Goal: Task Accomplishment & Management: Complete application form

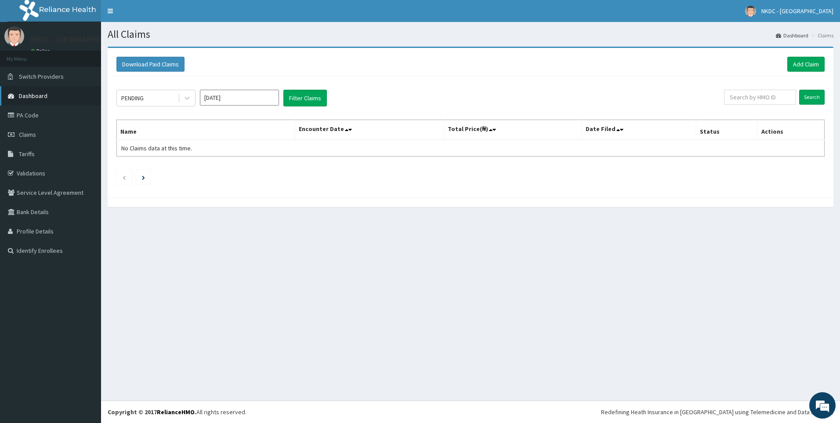
click at [41, 98] on span "Dashboard" at bounding box center [33, 96] width 29 height 8
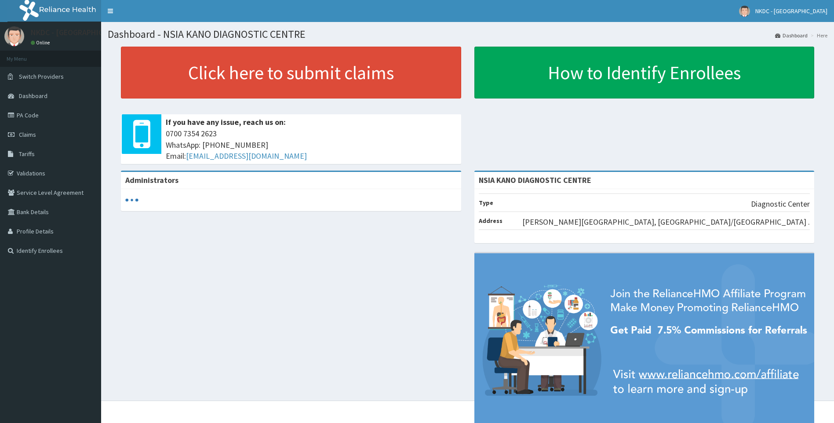
click at [31, 113] on link "PA Code" at bounding box center [50, 114] width 101 height 19
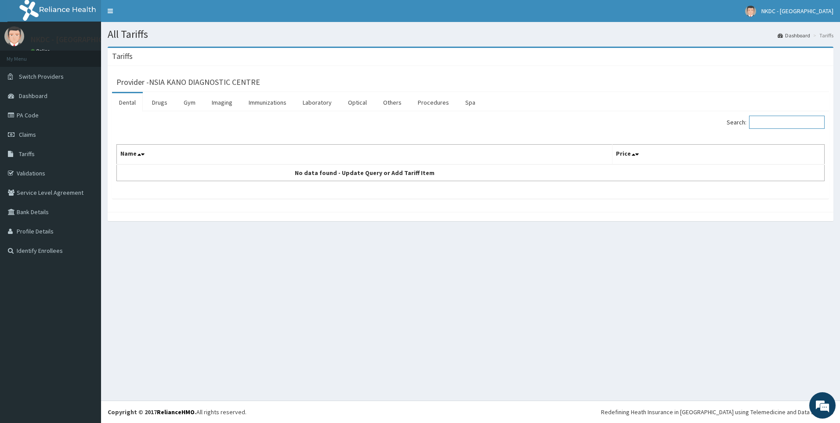
click at [764, 121] on input "Search:" at bounding box center [787, 122] width 76 height 13
type input "mri"
click at [221, 105] on link "Imaging" at bounding box center [222, 102] width 35 height 18
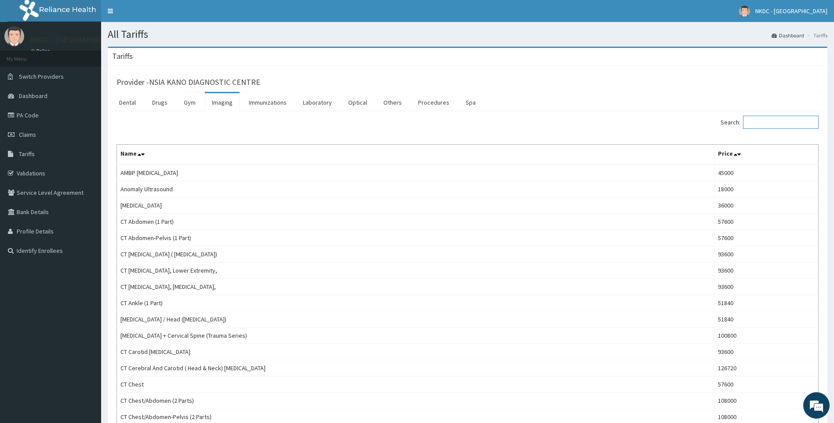
click at [765, 121] on input "Search:" at bounding box center [781, 122] width 76 height 13
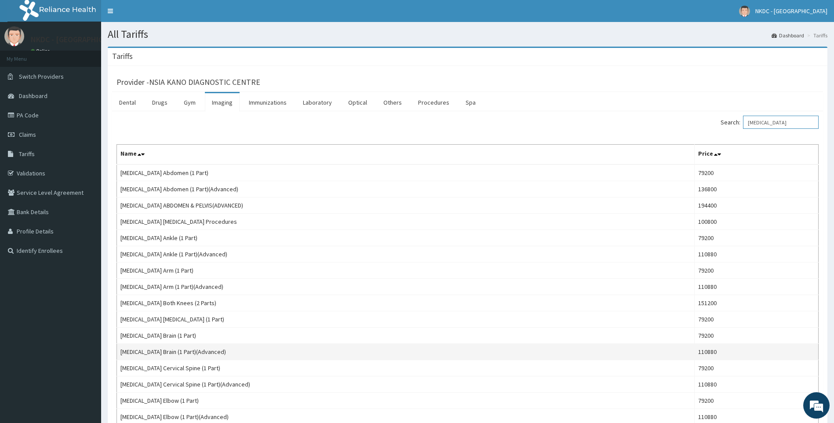
type input "mri"
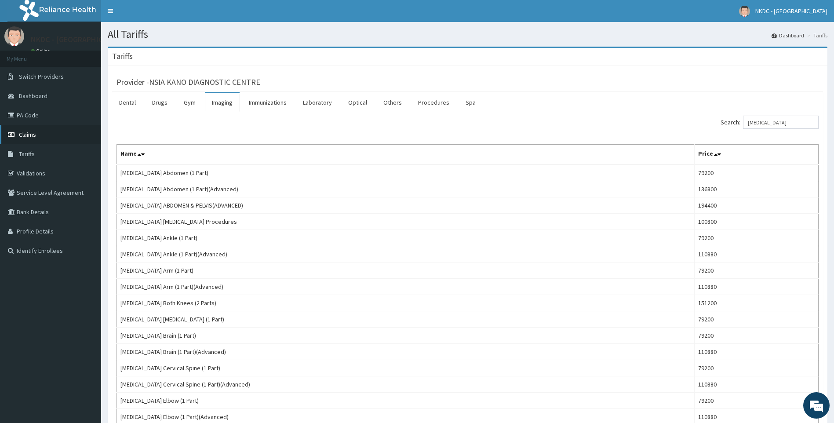
click at [41, 133] on link "Claims" at bounding box center [50, 134] width 101 height 19
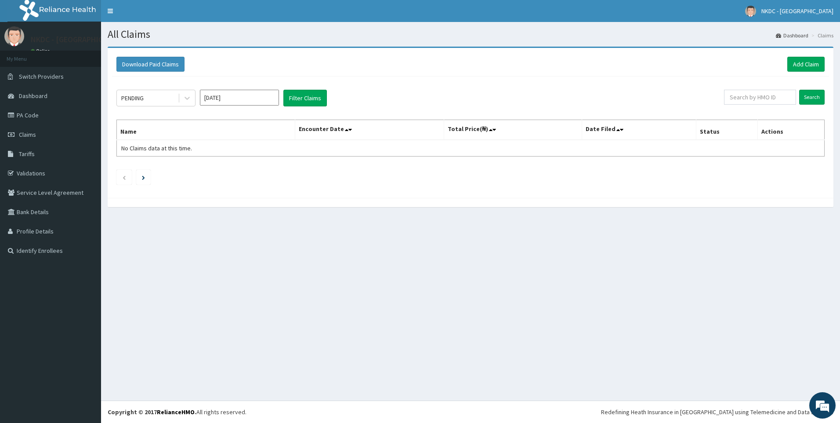
click at [244, 96] on input "Aug 2025" at bounding box center [239, 98] width 79 height 16
click at [218, 166] on div "Jul" at bounding box center [214, 171] width 18 height 16
type input "Jul 2025"
click at [191, 98] on icon at bounding box center [187, 98] width 9 height 9
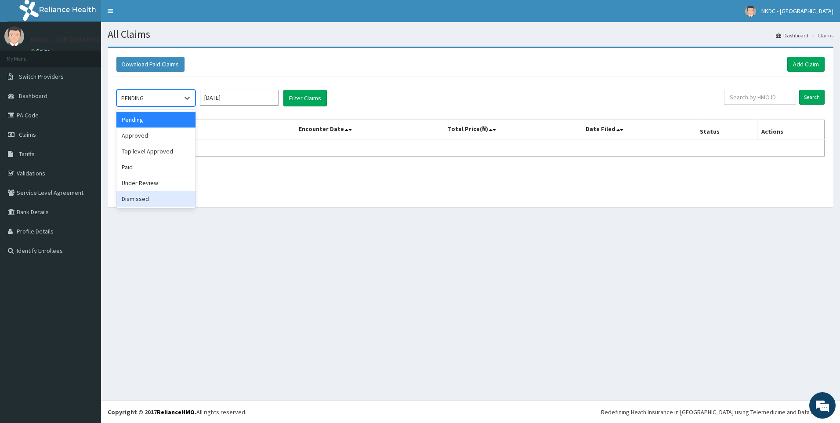
click at [151, 202] on div "Dismissed" at bounding box center [155, 199] width 79 height 16
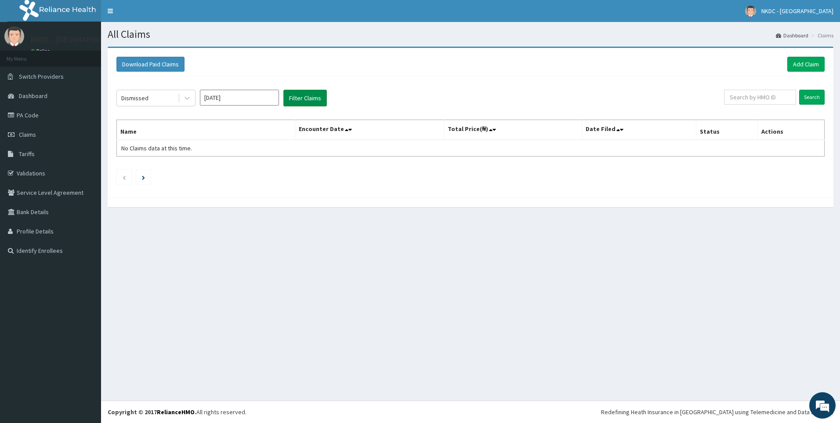
click at [289, 94] on button "Filter Claims" at bounding box center [306, 98] width 44 height 17
click at [815, 94] on input "Search" at bounding box center [812, 97] width 25 height 15
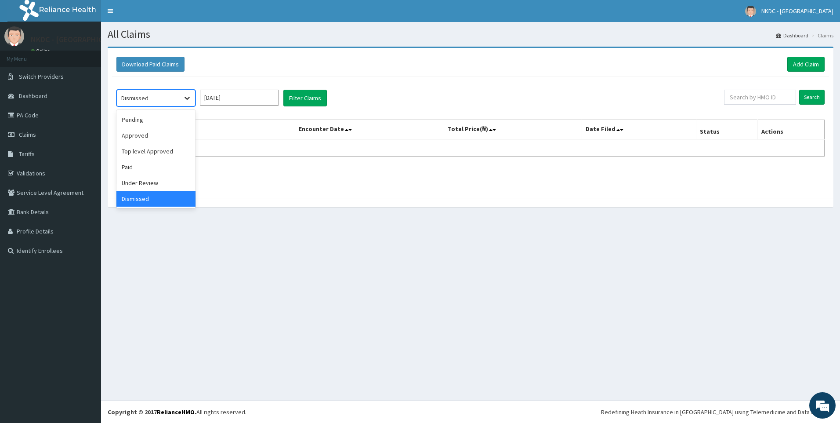
click at [185, 98] on icon at bounding box center [187, 98] width 5 height 3
click at [153, 122] on div "Pending" at bounding box center [155, 120] width 79 height 16
click at [813, 97] on input "Search" at bounding box center [812, 97] width 25 height 15
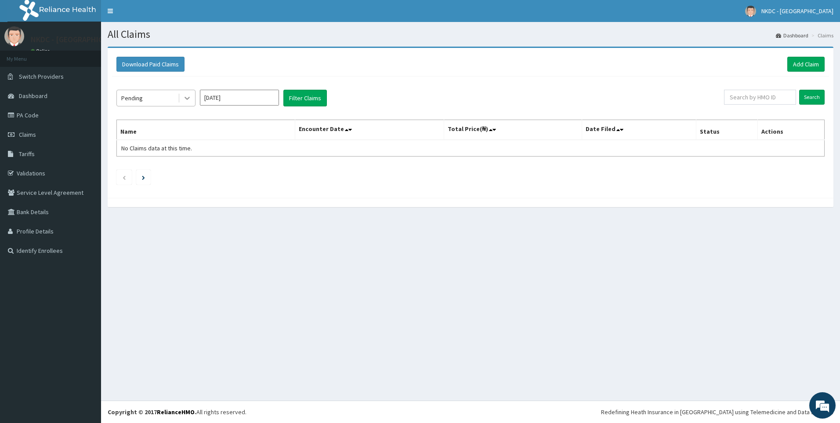
click at [188, 100] on icon at bounding box center [187, 98] width 9 height 9
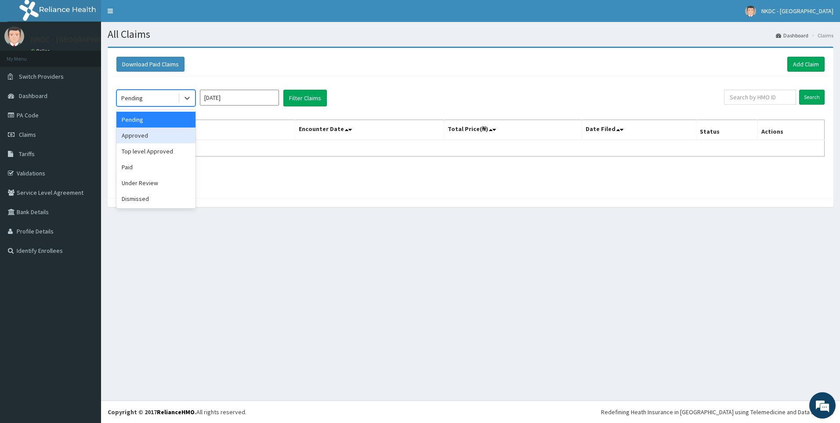
click at [171, 133] on div "Approved" at bounding box center [155, 135] width 79 height 16
click at [808, 100] on input "Search" at bounding box center [812, 97] width 25 height 15
click at [186, 96] on icon at bounding box center [187, 98] width 9 height 9
click at [158, 150] on div "Top level Approved" at bounding box center [155, 151] width 79 height 16
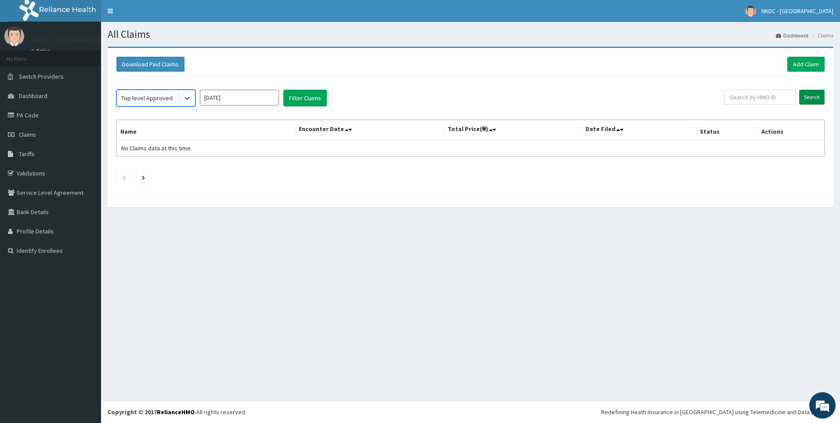
click at [812, 97] on input "Search" at bounding box center [812, 97] width 25 height 15
click at [187, 99] on icon at bounding box center [187, 98] width 5 height 3
click at [150, 169] on div "Paid" at bounding box center [155, 167] width 79 height 16
click at [812, 99] on input "Search" at bounding box center [812, 97] width 25 height 15
click at [806, 62] on link "Add Claim" at bounding box center [806, 64] width 37 height 15
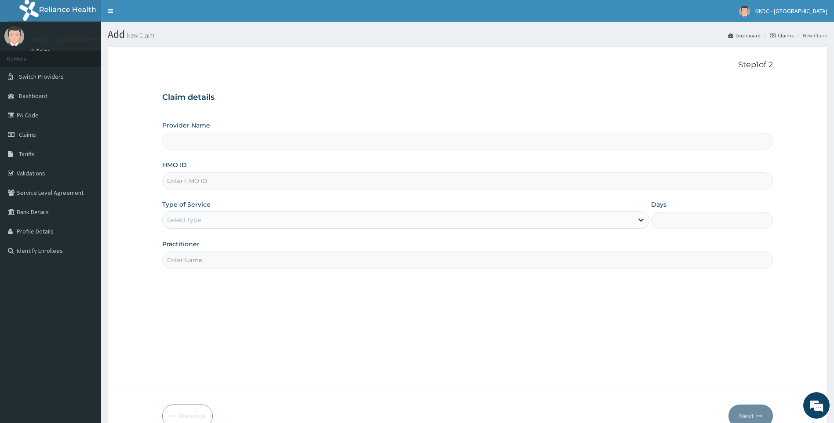
type input "NSIA KANO DIAGNOSTIC CENTRE"
click at [783, 36] on link "Claims" at bounding box center [782, 35] width 24 height 7
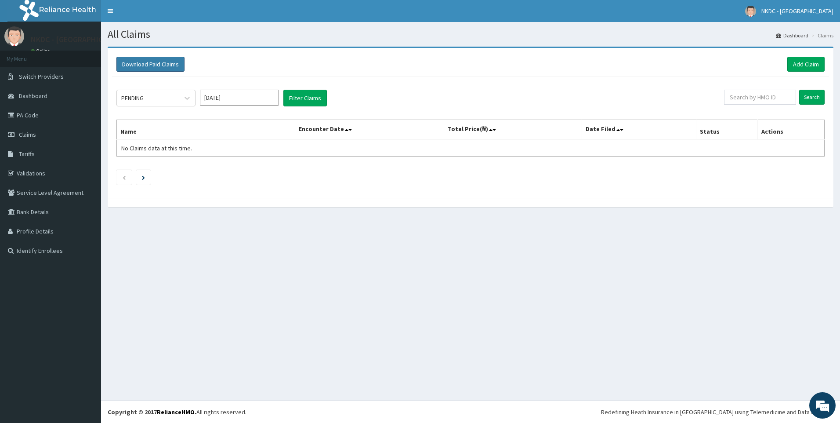
click at [157, 67] on button "Download Paid Claims" at bounding box center [150, 64] width 68 height 15
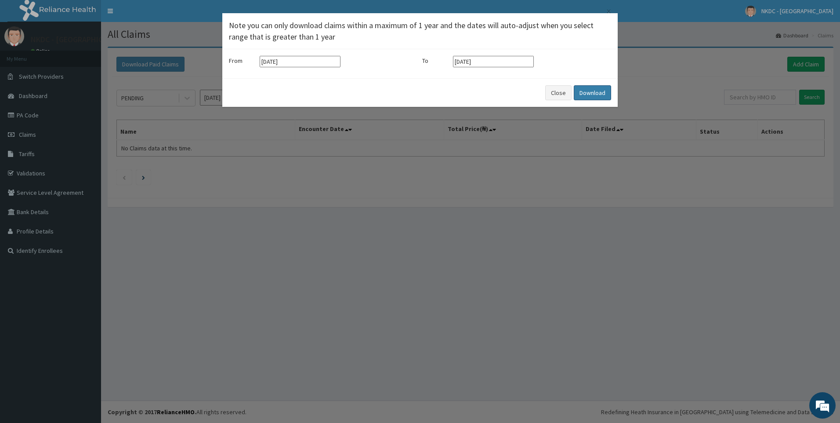
click at [595, 94] on button "Download" at bounding box center [592, 92] width 37 height 15
click at [567, 91] on button "Close" at bounding box center [558, 92] width 26 height 15
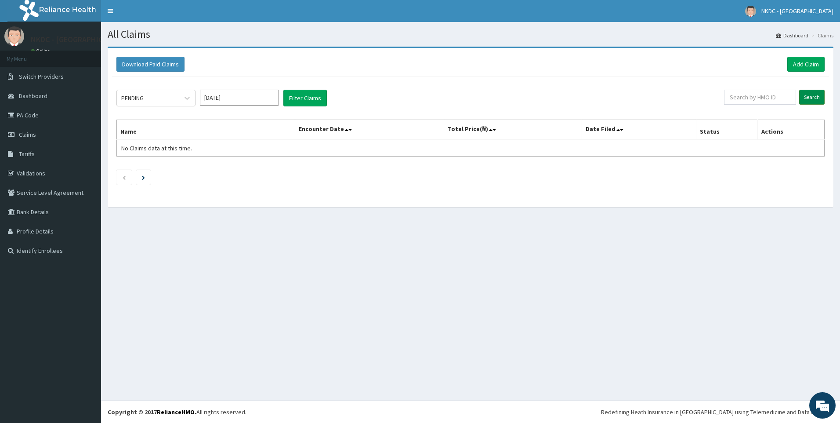
click at [807, 93] on input "Search" at bounding box center [812, 97] width 25 height 15
click at [754, 98] on input "text" at bounding box center [760, 97] width 72 height 15
click at [38, 115] on link "PA Code" at bounding box center [50, 114] width 101 height 19
click at [757, 98] on input "text" at bounding box center [760, 97] width 72 height 15
paste input "BAH/10019/A"
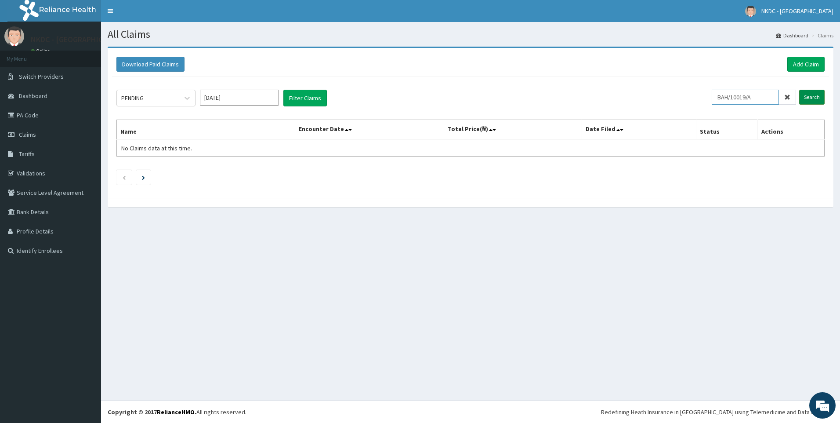
type input "BAH/10019/A"
click at [814, 95] on input "Search" at bounding box center [812, 97] width 25 height 15
click at [190, 100] on icon at bounding box center [187, 98] width 9 height 9
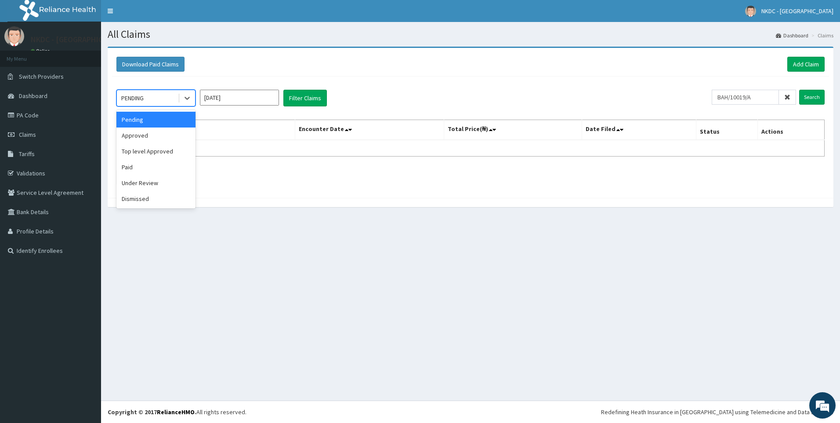
click at [173, 115] on div "Pending" at bounding box center [155, 120] width 79 height 16
click at [274, 99] on input "Aug 2025" at bounding box center [239, 98] width 79 height 16
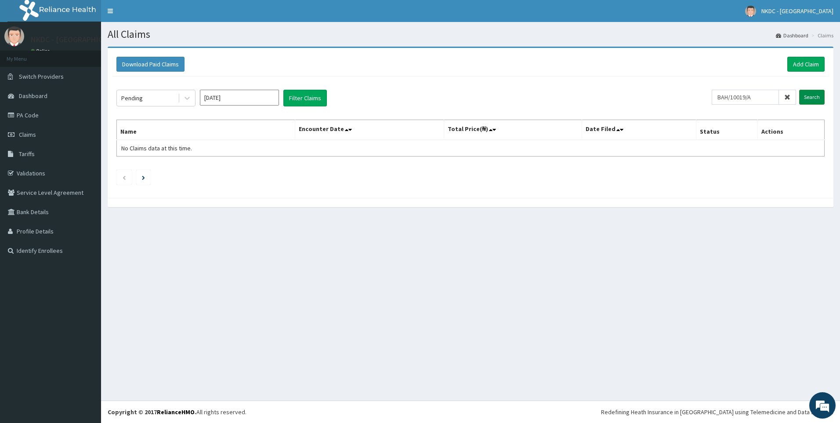
click at [810, 95] on input "Search" at bounding box center [812, 97] width 25 height 15
click at [40, 119] on link "PA Code" at bounding box center [50, 114] width 101 height 19
click at [802, 65] on link "Add Claim" at bounding box center [806, 64] width 37 height 15
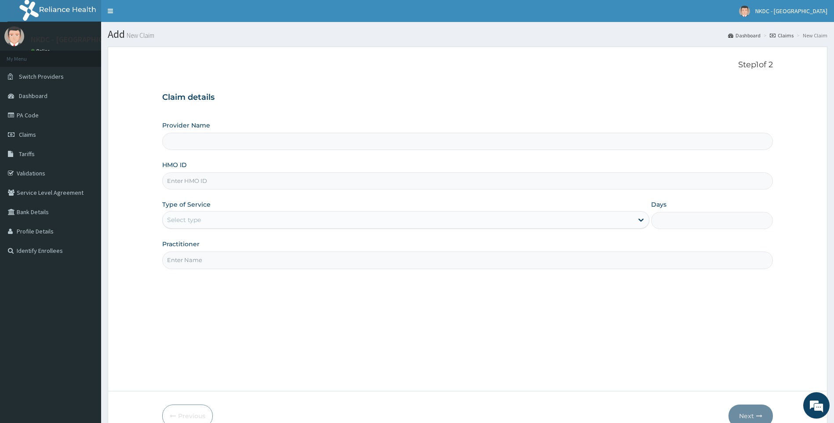
type input "NSIA KANO DIAGNOSTIC CENTRE"
click at [223, 182] on input "HMO ID" at bounding box center [467, 180] width 611 height 17
paste input "icn/10180/a"
type input "icn/10180/a"
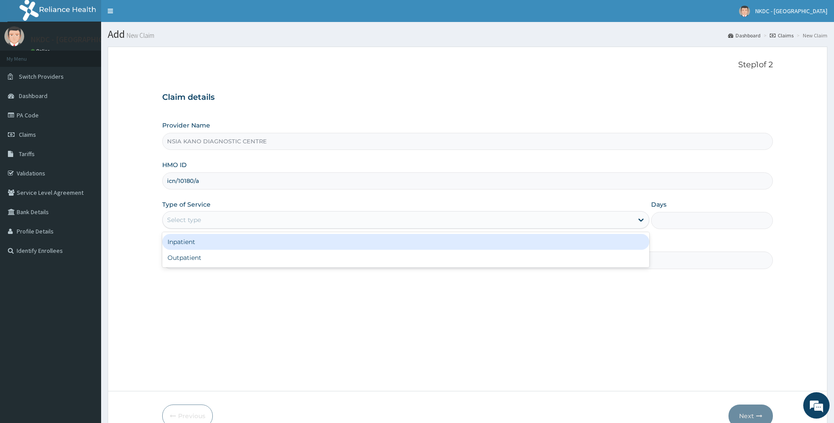
click at [474, 223] on div "Select type" at bounding box center [398, 220] width 471 height 14
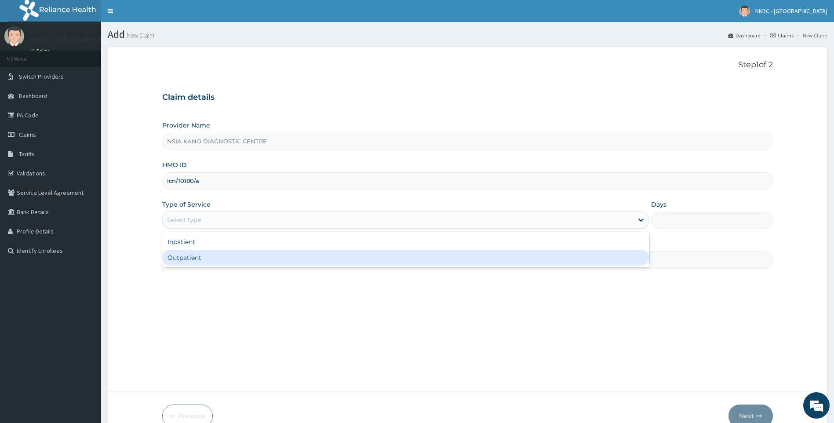
click at [331, 256] on div "Outpatient" at bounding box center [405, 258] width 487 height 16
type input "1"
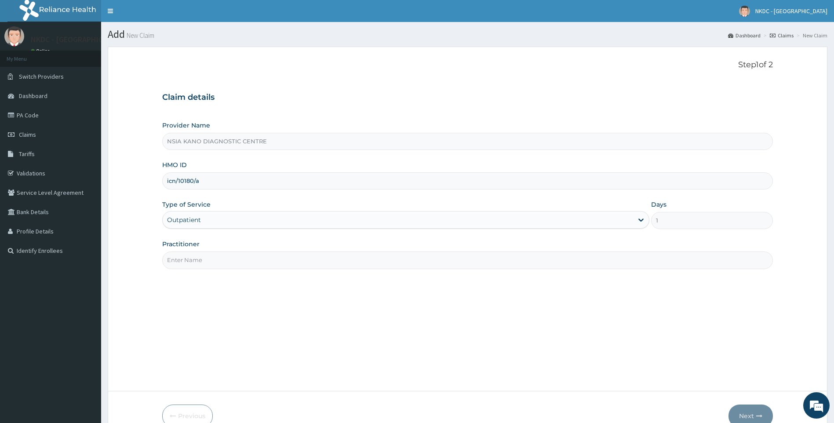
click at [300, 261] on input "Practitioner" at bounding box center [467, 259] width 611 height 17
paste input "ABDULAHI UMARU"
type input "ABDULAHI UMARU"
click at [756, 414] on icon "button" at bounding box center [759, 416] width 6 height 6
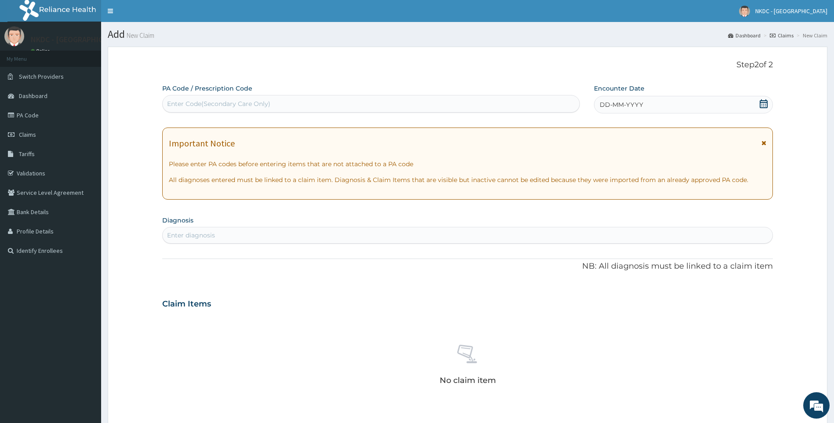
click at [260, 98] on div "Enter Code(Secondary Care Only)" at bounding box center [371, 104] width 417 height 14
paste input "PA/E106E5"
type input "PA/E106E5"
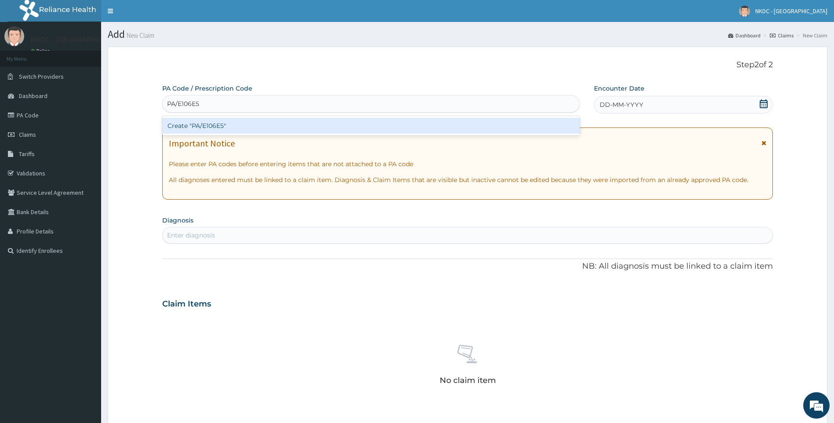
click at [374, 127] on div "Create "PA/E106E5"" at bounding box center [371, 126] width 418 height 16
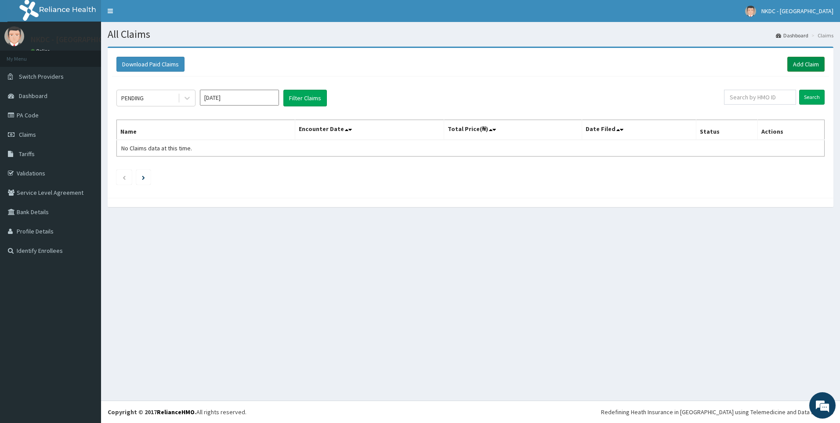
click at [800, 62] on link "Add Claim" at bounding box center [806, 64] width 37 height 15
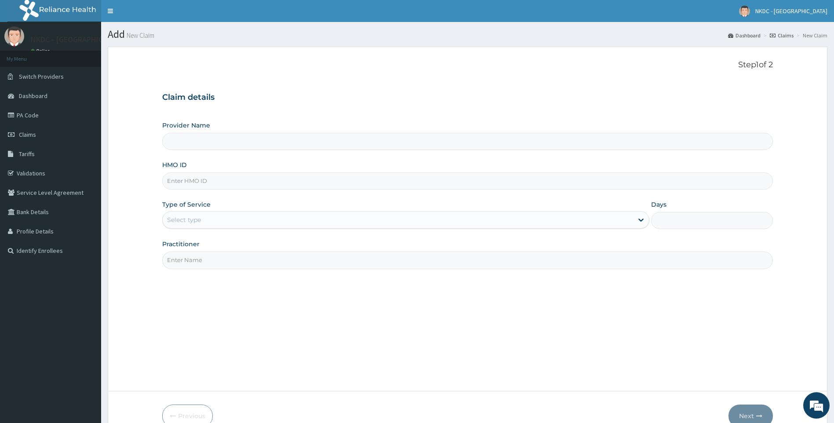
type input "NSIA KANO DIAGNOSTIC CENTRE"
click at [209, 180] on input "HMO ID" at bounding box center [467, 180] width 611 height 17
paste input "WAN/10070/A"
type input "WAN/10070/A"
click at [637, 222] on icon at bounding box center [640, 219] width 9 height 9
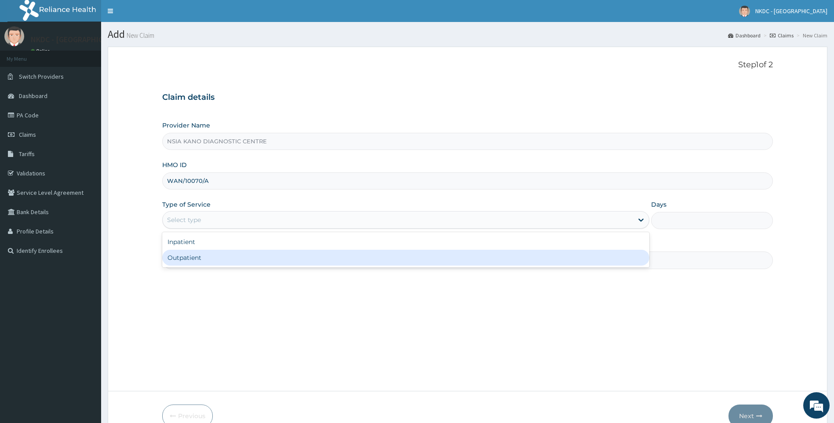
click at [488, 259] on div "Outpatient" at bounding box center [405, 258] width 487 height 16
type input "1"
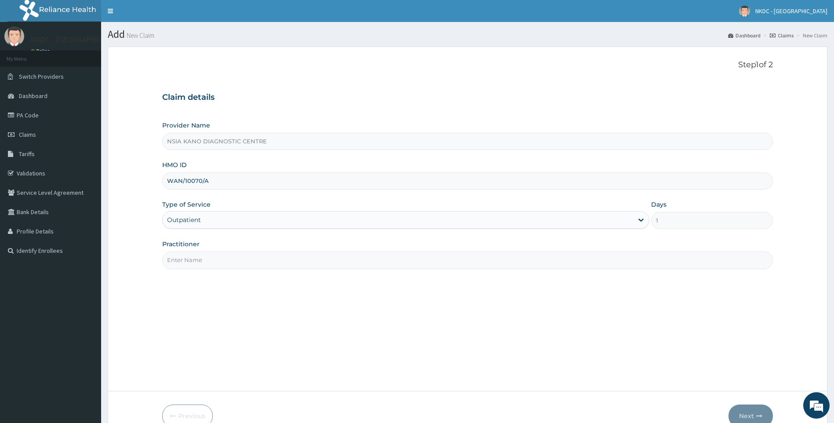
click at [248, 260] on input "Practitioner" at bounding box center [467, 259] width 611 height 17
paste input "[PERSON_NAME]"
type input "[PERSON_NAME]"
click at [759, 414] on icon "button" at bounding box center [759, 416] width 6 height 6
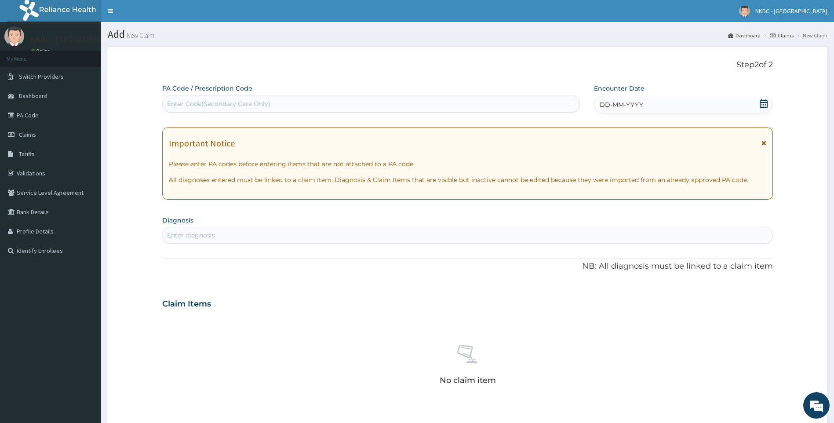
click at [262, 107] on div "Enter Code(Secondary Care Only)" at bounding box center [218, 103] width 103 height 9
paste input "PA/B929D1"
type input "PA/B929D1"
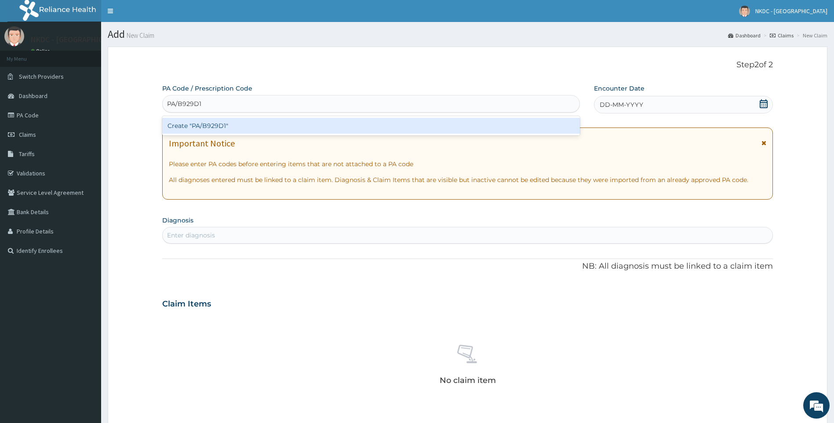
click at [326, 126] on div "Create "PA/B929D1"" at bounding box center [371, 126] width 418 height 16
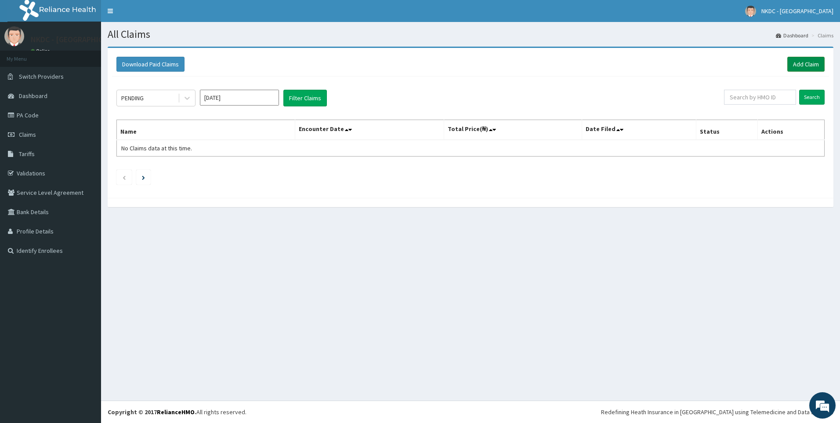
click at [811, 67] on link "Add Claim" at bounding box center [806, 64] width 37 height 15
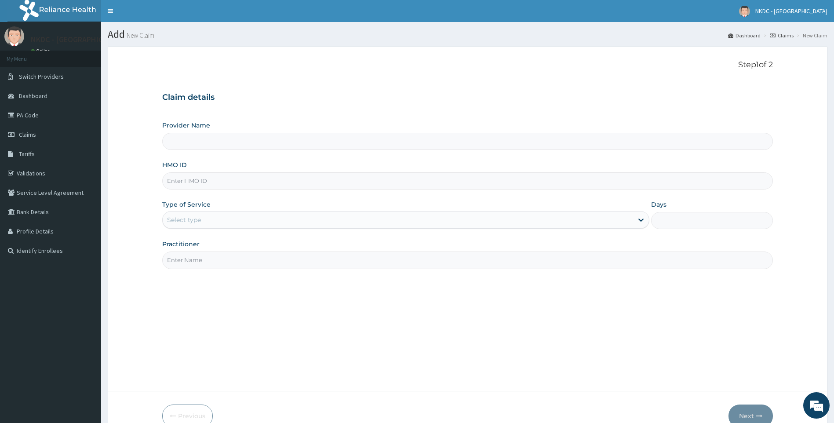
click at [213, 142] on input "Provider Name" at bounding box center [467, 141] width 611 height 17
click at [200, 176] on input "HMO ID" at bounding box center [467, 180] width 611 height 17
type input "NSIA KANO DIAGNOSTIC CENTRE"
paste input "BAH/10019/A"
type input "BAH/10019/A"
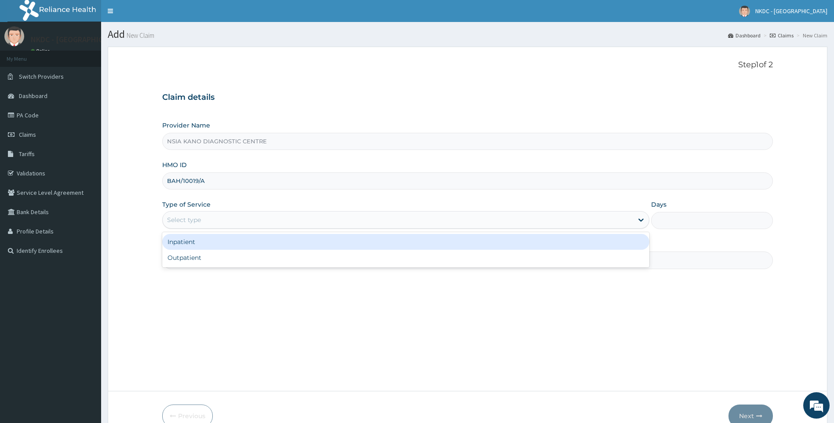
click at [271, 223] on div "Select type" at bounding box center [398, 220] width 471 height 14
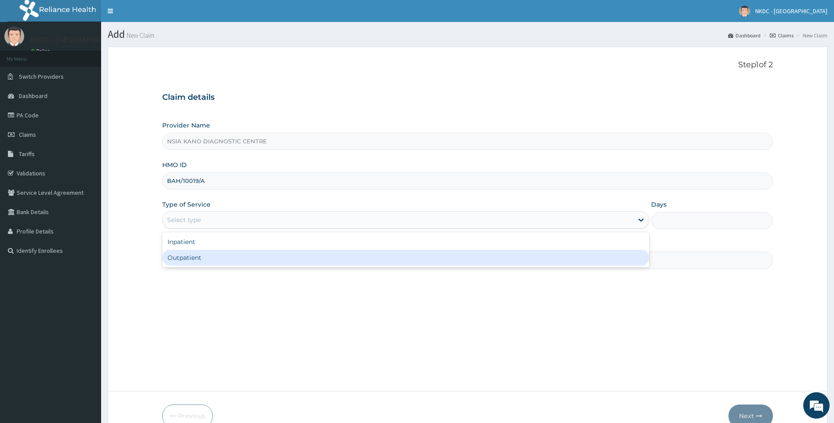
click at [243, 259] on div "Outpatient" at bounding box center [405, 258] width 487 height 16
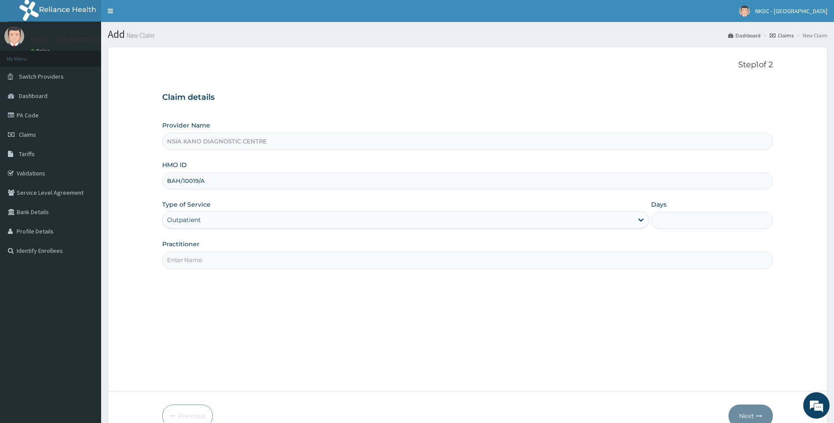
type input "1"
click at [240, 261] on input "Practitioner" at bounding box center [467, 259] width 611 height 17
paste input "Ibrahim Yusuf"
type input "Ibrahim Yusuf"
click at [756, 413] on icon "button" at bounding box center [759, 416] width 6 height 6
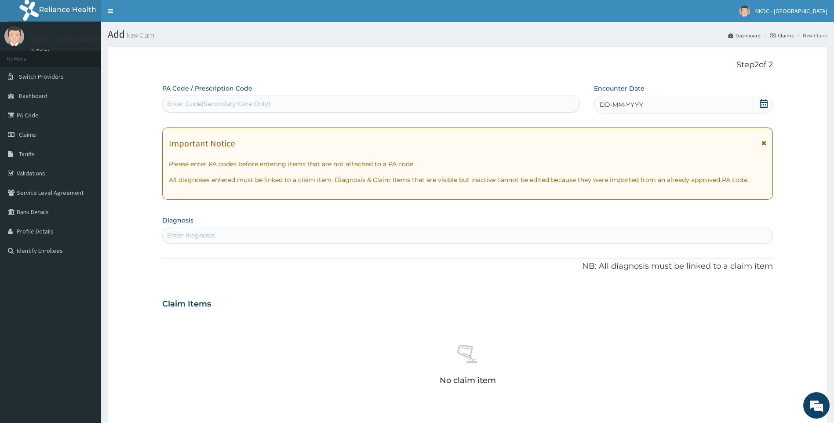
click at [262, 98] on div "Enter Code(Secondary Care Only)" at bounding box center [371, 104] width 417 height 14
paste input "PA/ACFBA1"
type input "PA/ACFBA1"
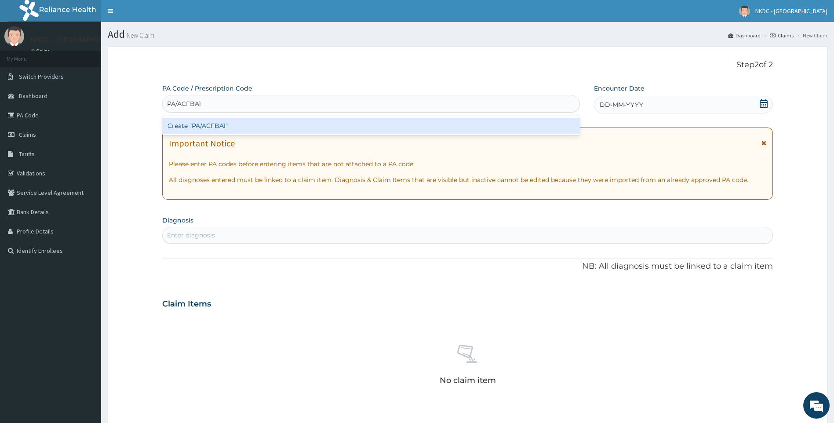
click at [362, 129] on div "Create "PA/ACFBA1"" at bounding box center [371, 126] width 418 height 16
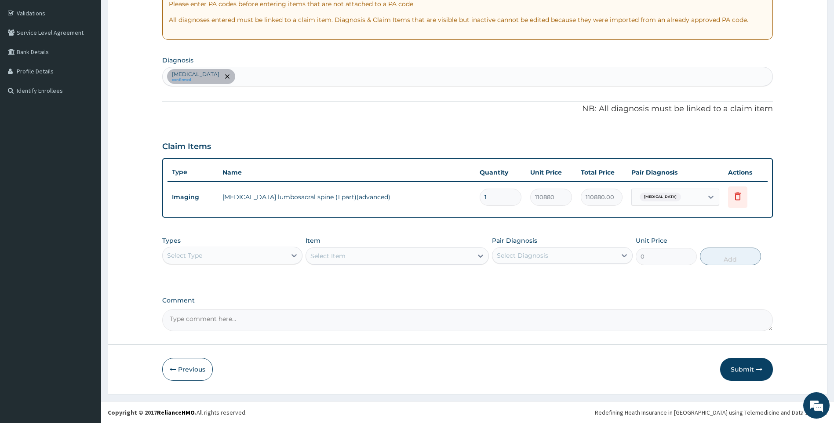
scroll to position [160, 0]
click at [284, 252] on div "Select Type" at bounding box center [225, 255] width 124 height 14
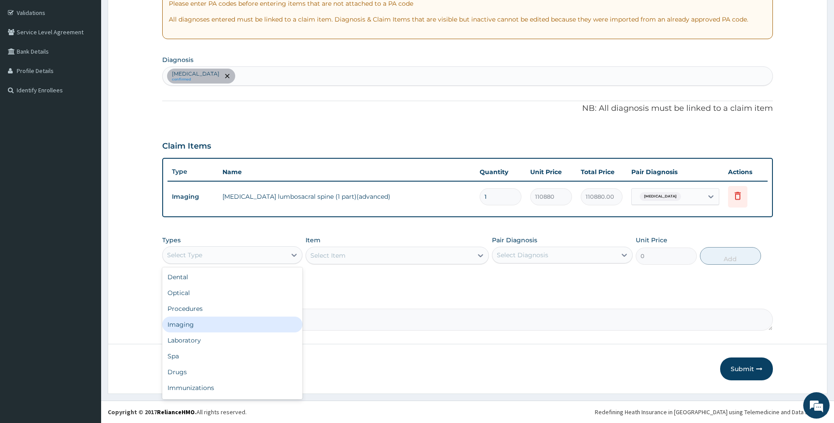
click at [260, 328] on div "Imaging" at bounding box center [232, 324] width 141 height 16
click at [474, 261] on div at bounding box center [481, 255] width 16 height 16
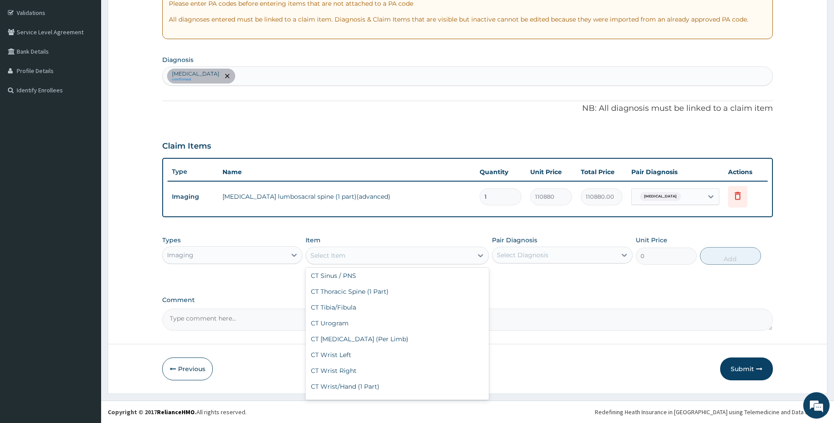
scroll to position [879, 0]
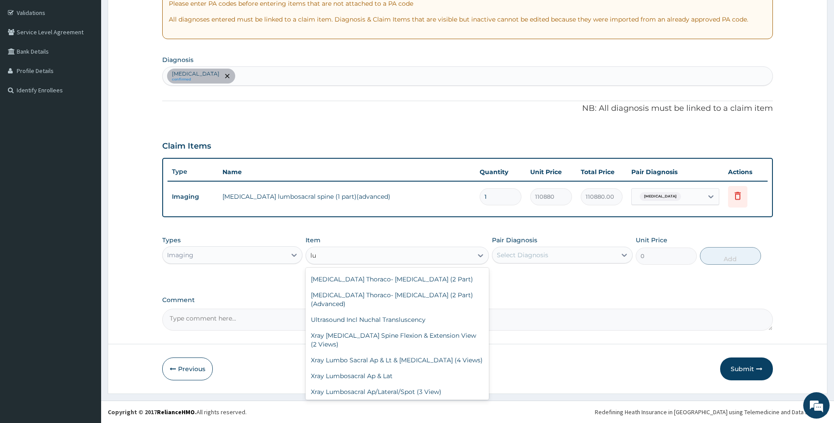
type input "lum"
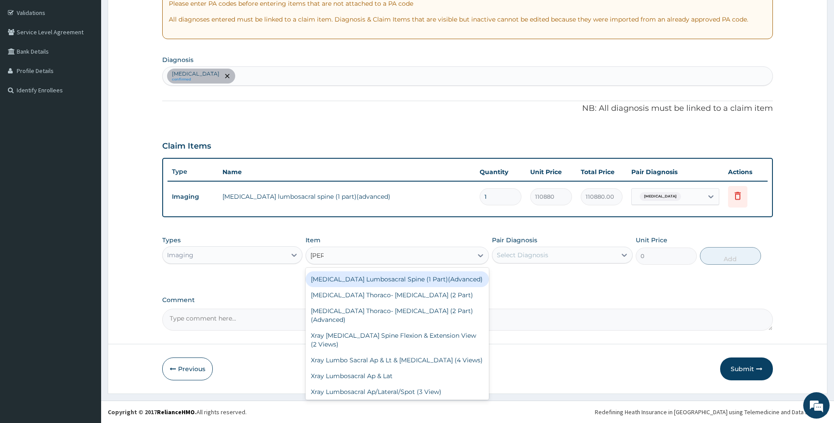
click at [403, 278] on div "MRI Lumbosacral Spine (1 Part)(Advanced)" at bounding box center [396, 279] width 183 height 16
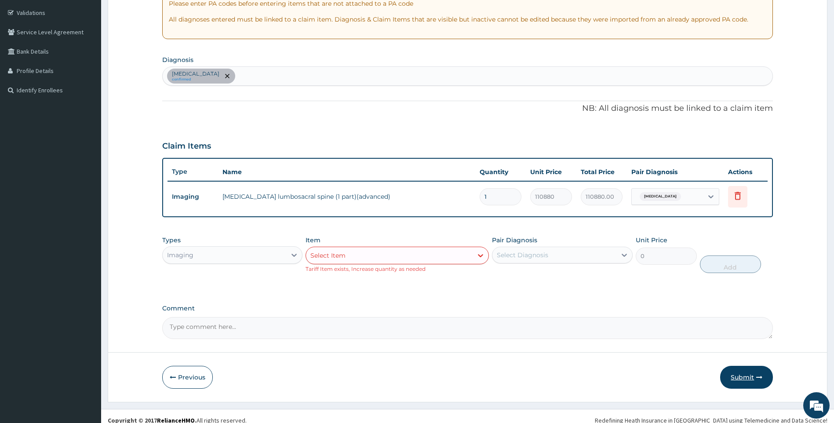
click at [748, 378] on button "Submit" at bounding box center [746, 377] width 53 height 23
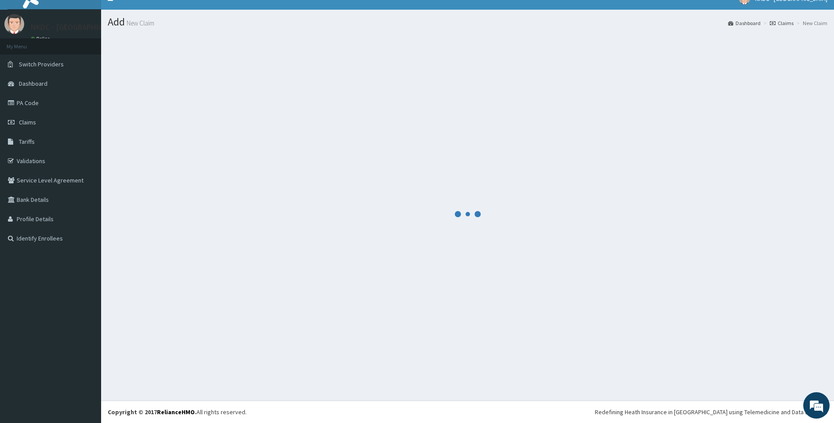
scroll to position [160, 0]
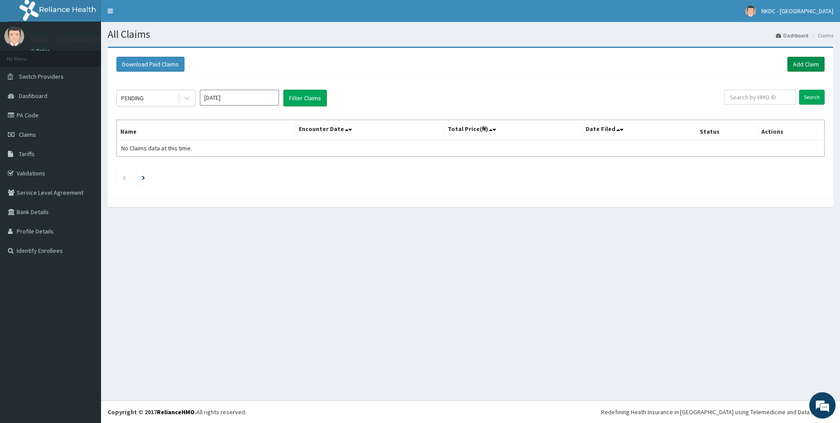
click at [802, 63] on link "Add Claim" at bounding box center [806, 64] width 37 height 15
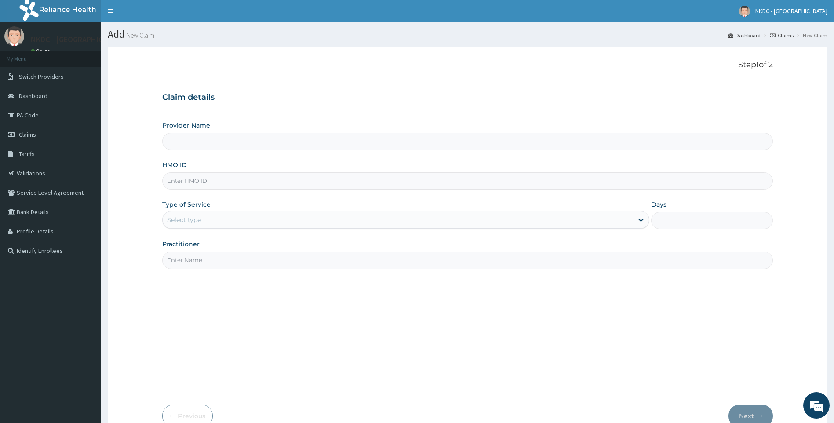
click at [183, 179] on input "HMO ID" at bounding box center [467, 180] width 611 height 17
paste input "lef/10012/B"
type input "lef/10012/B"
type input "NSIA KANO DIAGNOSTIC CENTRE"
type input "lef/10012/B"
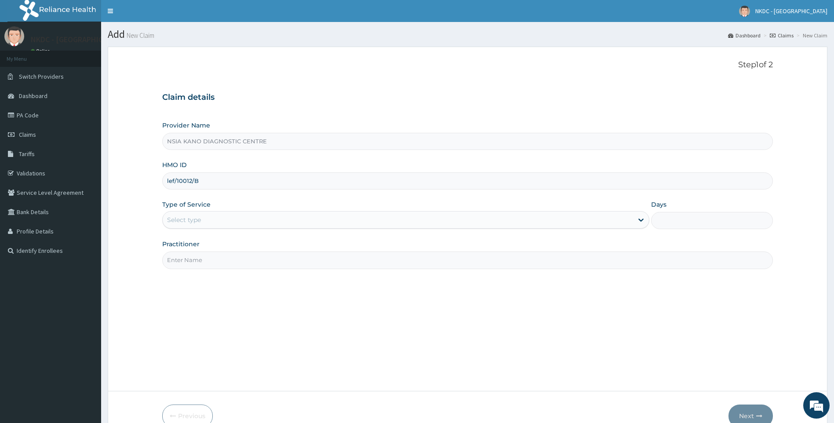
click at [203, 221] on div "Select type" at bounding box center [398, 220] width 471 height 14
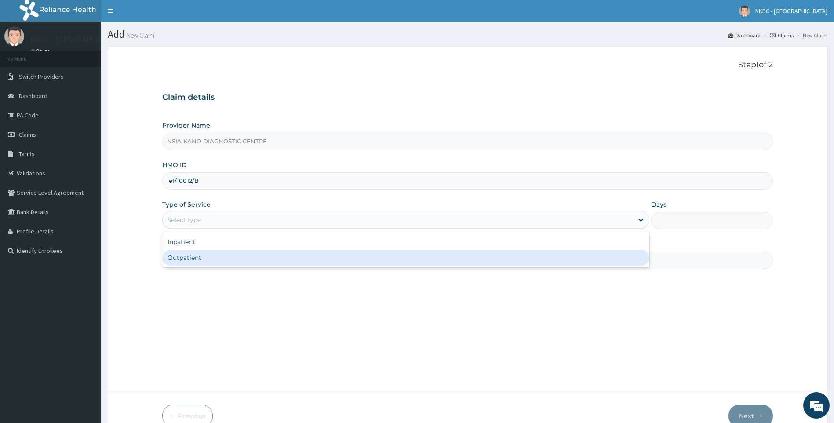
click at [196, 263] on div "Outpatient" at bounding box center [405, 258] width 487 height 16
type input "1"
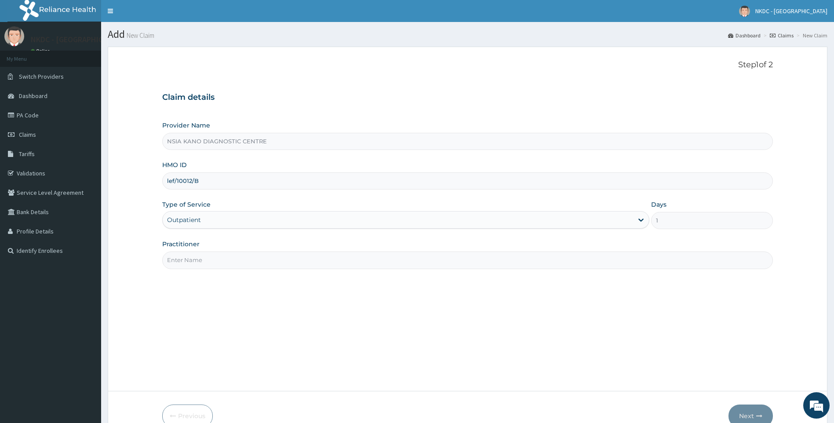
click at [216, 258] on input "Practitioner" at bounding box center [467, 259] width 611 height 17
paste input "Firdausi Mohammed"
type input "Firdausi Mohammed"
click at [749, 411] on button "Next" at bounding box center [750, 415] width 44 height 23
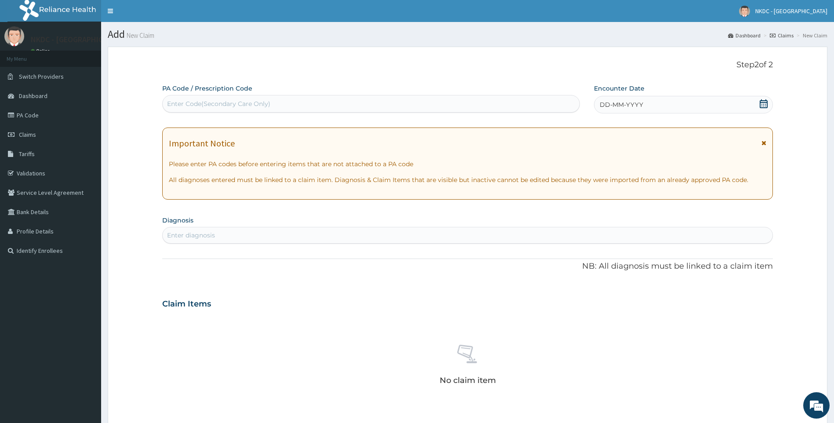
click at [251, 107] on div "Enter Code(Secondary Care Only)" at bounding box center [218, 103] width 103 height 9
paste input "PA/29B3DE"
type input "PA/29B3DE"
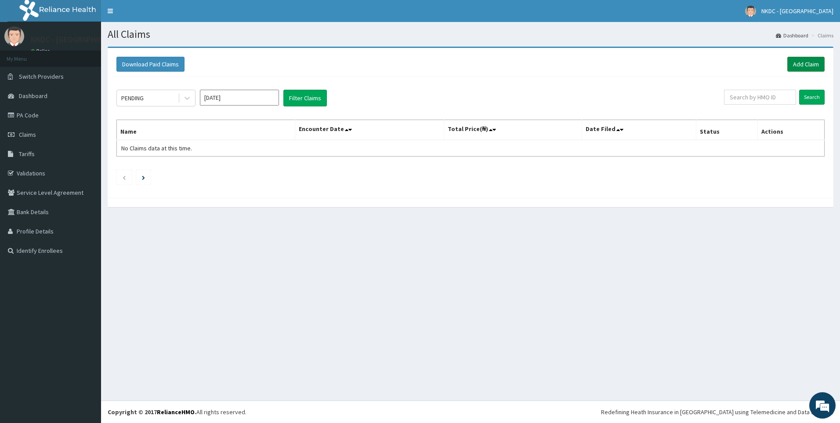
click at [803, 65] on link "Add Claim" at bounding box center [806, 64] width 37 height 15
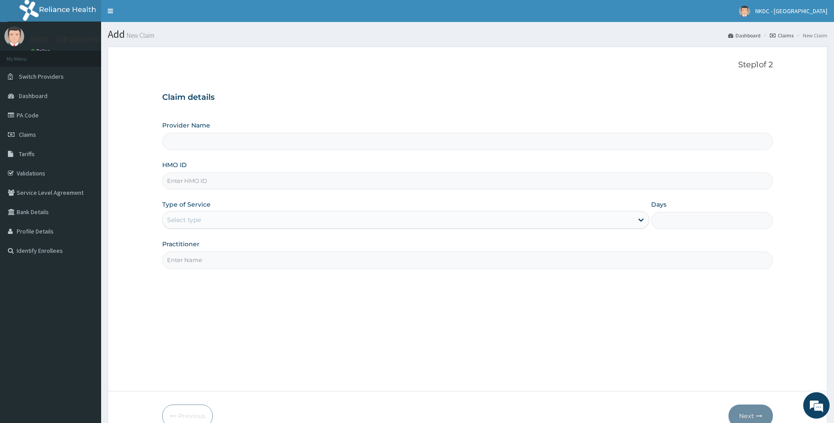
click at [231, 186] on input "HMO ID" at bounding box center [467, 180] width 611 height 17
type input "NSIA KANO DIAGNOSTIC CENTRE"
paste input "lef/10012/a"
type input "lef/10012/a"
click at [391, 218] on div "Select type" at bounding box center [398, 220] width 471 height 14
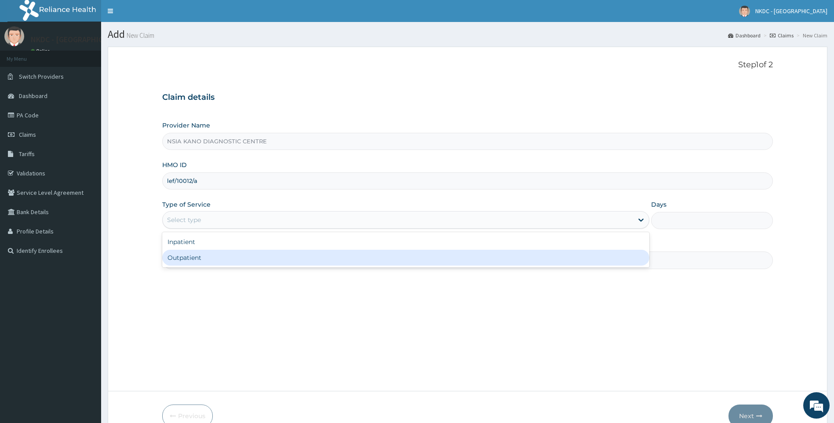
drag, startPoint x: 330, startPoint y: 254, endPoint x: 651, endPoint y: 261, distance: 321.8
click at [329, 254] on div "Outpatient" at bounding box center [405, 258] width 487 height 16
type input "1"
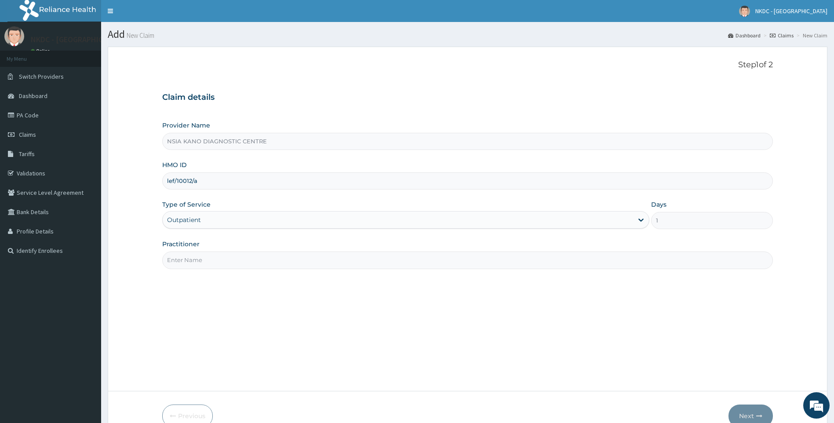
click at [258, 255] on input "Practitioner" at bounding box center [467, 259] width 611 height 17
paste input "Inyamkume Hembadoon"
type input "Inyamkume Hembadoon"
click at [753, 413] on button "Next" at bounding box center [750, 415] width 44 height 23
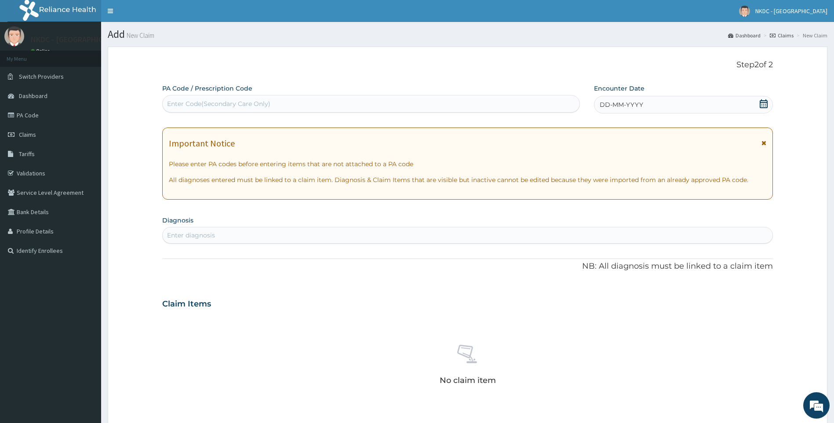
click at [264, 98] on div "Enter Code(Secondary Care Only)" at bounding box center [371, 104] width 417 height 14
paste input "PA/F13CF5"
type input "PA/F13CF5"
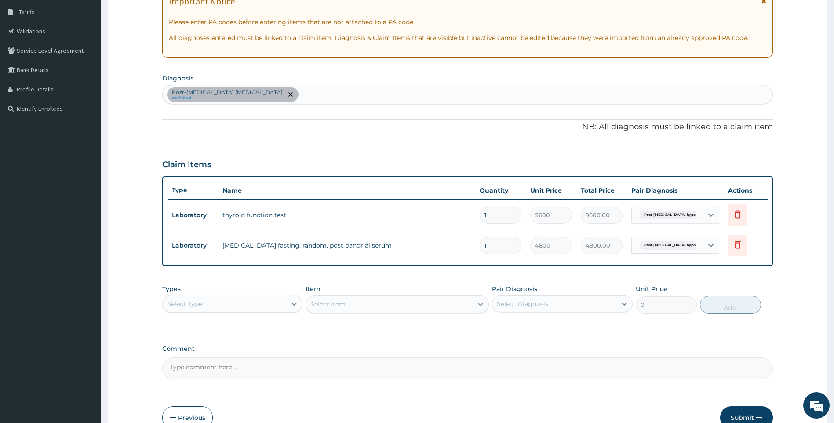
scroll to position [44, 0]
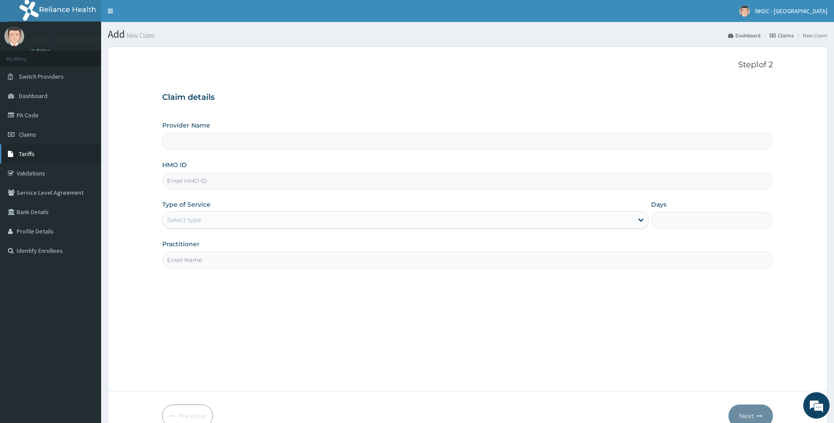
scroll to position [47, 0]
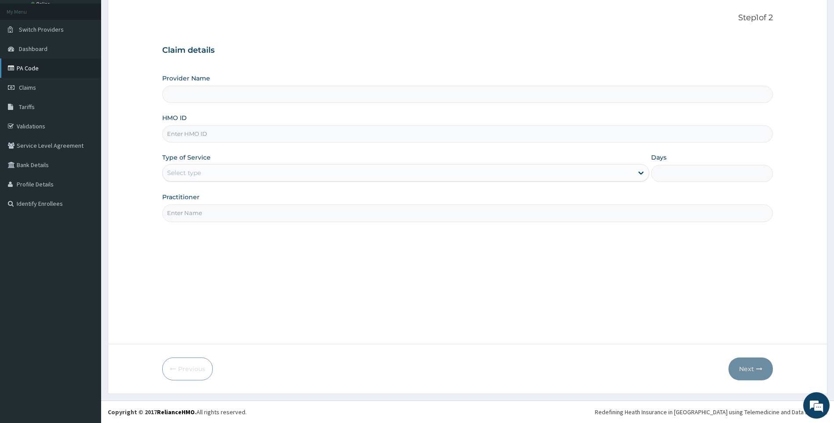
type input "NSIA KANO DIAGNOSTIC CENTRE"
click at [38, 66] on link "PA Code" at bounding box center [50, 67] width 101 height 19
